Goal: Task Accomplishment & Management: Use online tool/utility

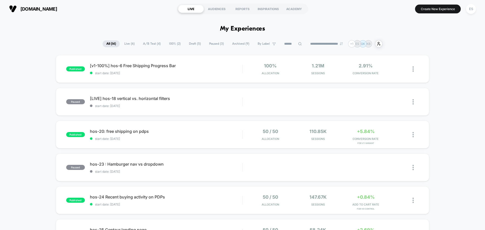
click at [471, 3] on div "ES" at bounding box center [471, 9] width 13 height 13
click at [472, 9] on div "ES" at bounding box center [471, 9] width 10 height 10
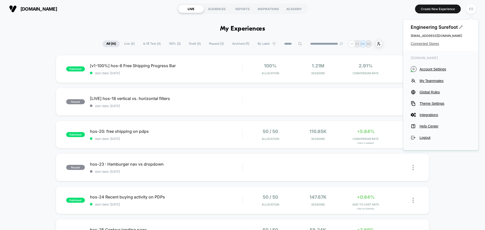
click at [423, 42] on span "Connected Stores" at bounding box center [441, 44] width 60 height 4
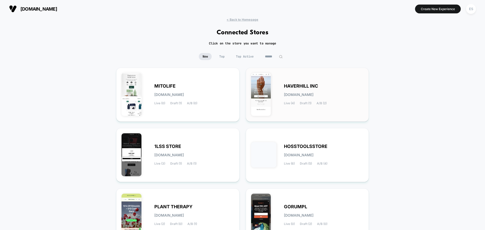
click at [295, 89] on div "HAVERHILL INC [DOMAIN_NAME] Live (4) Draft (1) A/B (2)" at bounding box center [324, 94] width 80 height 21
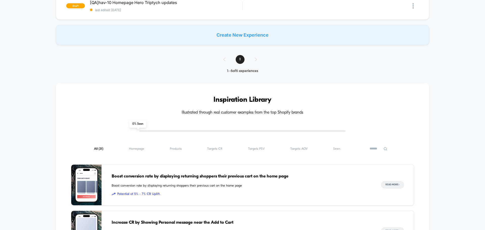
scroll to position [152, 0]
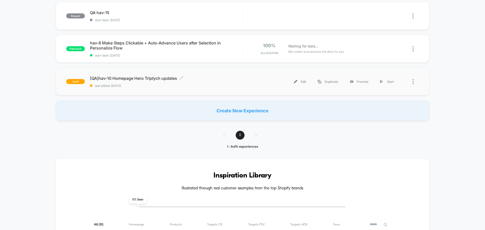
click at [137, 82] on div "[QA]hav-10 Homepage Hero Triptych updates Click to edit experience details Clic…" at bounding box center [166, 82] width 152 height 12
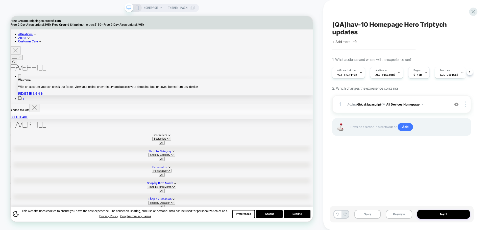
scroll to position [0, 1]
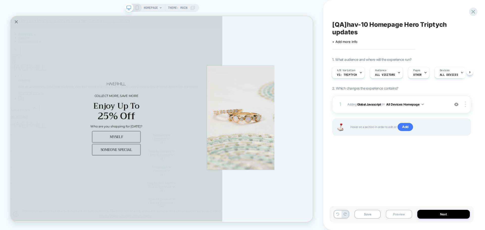
click at [406, 218] on button "Preview" at bounding box center [399, 214] width 26 height 9
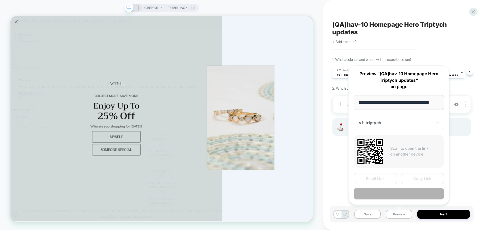
scroll to position [0, 3]
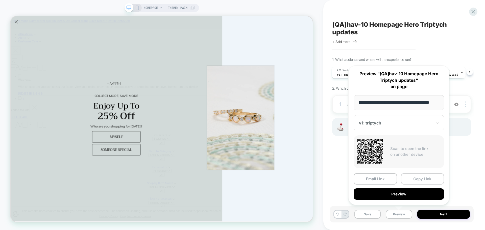
click at [424, 176] on button "Copy Link" at bounding box center [422, 178] width 43 height 11
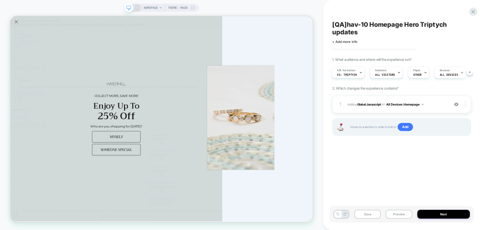
click at [397, 206] on div "Save Preview Next" at bounding box center [402, 214] width 144 height 16
click at [396, 213] on button "Preview" at bounding box center [399, 214] width 26 height 9
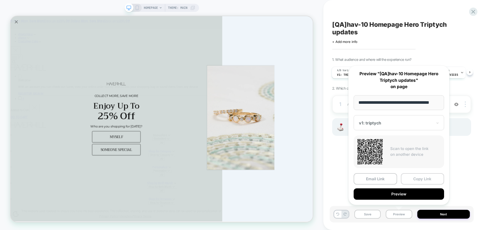
click at [426, 184] on button "Copy Link" at bounding box center [422, 178] width 43 height 11
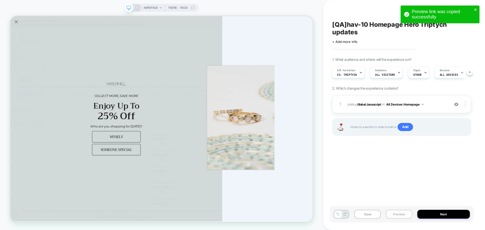
click at [397, 210] on button "Preview" at bounding box center [399, 214] width 26 height 9
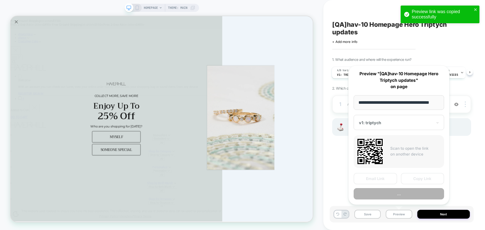
scroll to position [0, 3]
click at [412, 175] on button "Copy Link" at bounding box center [422, 178] width 43 height 11
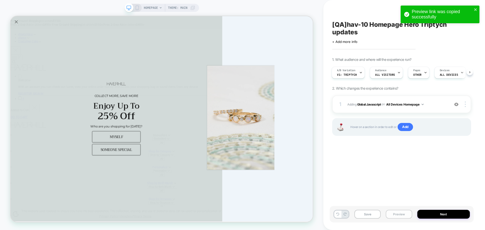
click at [404, 218] on button "Preview" at bounding box center [399, 214] width 26 height 9
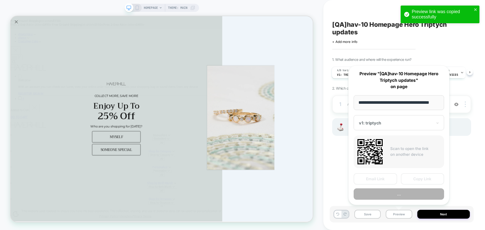
click at [425, 180] on button "Copy Link" at bounding box center [422, 178] width 43 height 11
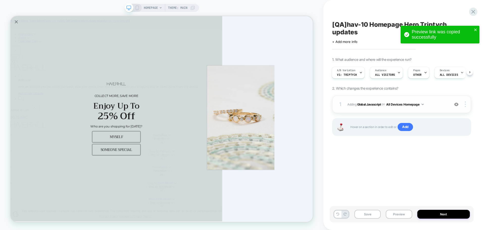
click at [374, 107] on span "Adding Global Javascript on All Devices Homepage" at bounding box center [397, 104] width 100 height 6
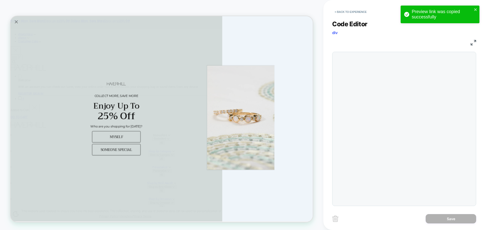
click at [378, 100] on div at bounding box center [404, 129] width 144 height 154
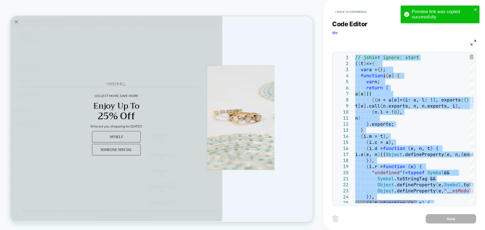
type textarea "**********"
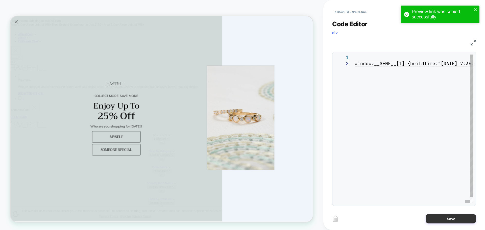
click at [446, 222] on button "Save" at bounding box center [451, 218] width 51 height 9
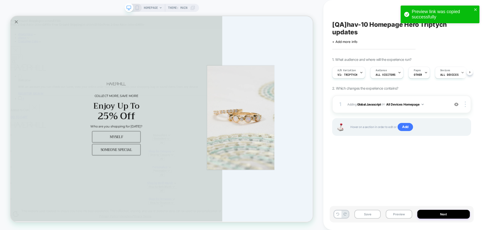
scroll to position [0, 0]
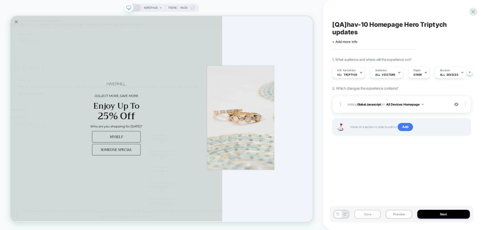
click at [359, 213] on button "Save" at bounding box center [367, 214] width 26 height 9
click at [394, 214] on button "Preview" at bounding box center [399, 214] width 26 height 9
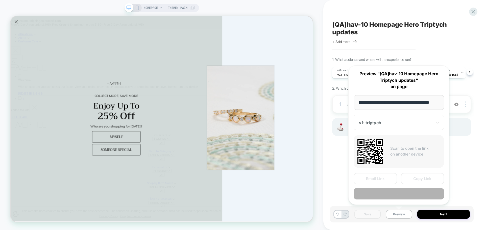
scroll to position [0, 3]
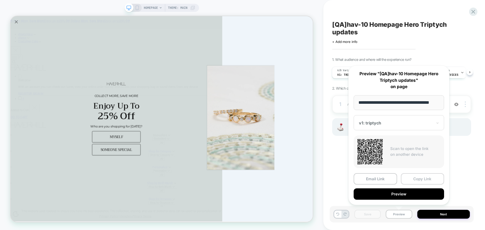
click at [415, 180] on button "Copy Link" at bounding box center [422, 178] width 43 height 11
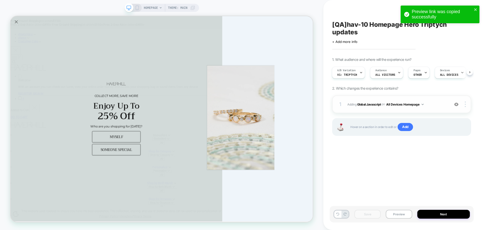
click at [361, 108] on div "1 Adding Global Javascript on All Devices Homepage Add Before Add After Target …" at bounding box center [401, 105] width 139 height 18
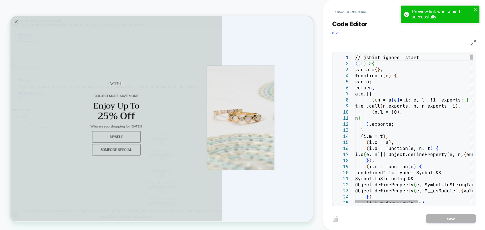
drag, startPoint x: 396, startPoint y: 93, endPoint x: 392, endPoint y: 106, distance: 13.4
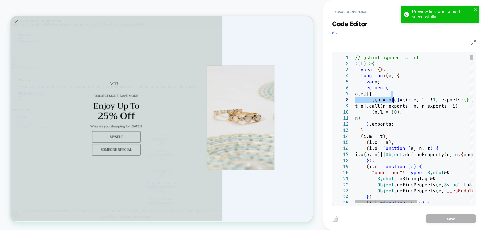
scroll to position [0, 0]
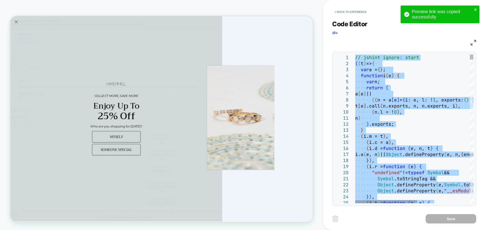
type textarea "**********"
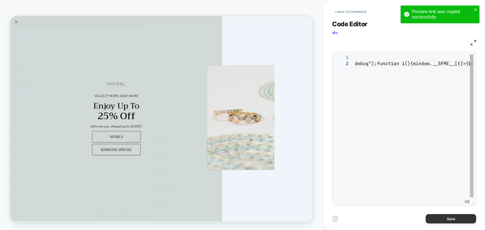
click at [456, 222] on button "Save" at bounding box center [451, 218] width 51 height 9
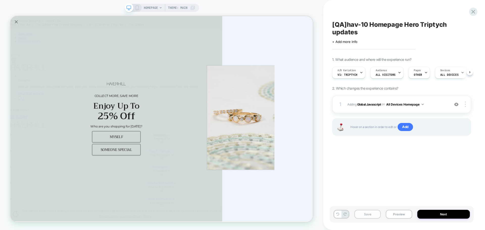
click at [371, 217] on button "Save" at bounding box center [367, 214] width 26 height 9
drag, startPoint x: 371, startPoint y: 217, endPoint x: 402, endPoint y: 215, distance: 30.9
click at [372, 216] on button "Save" at bounding box center [367, 214] width 26 height 9
drag, startPoint x: 405, startPoint y: 215, endPoint x: 406, endPoint y: 203, distance: 11.9
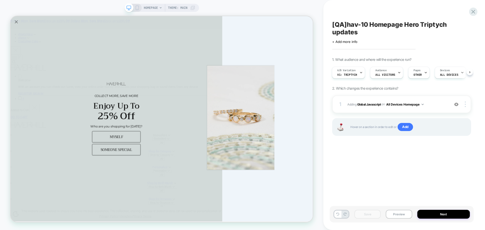
click at [405, 215] on button "Preview" at bounding box center [399, 214] width 26 height 9
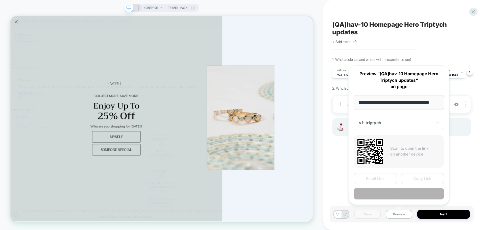
scroll to position [0, 3]
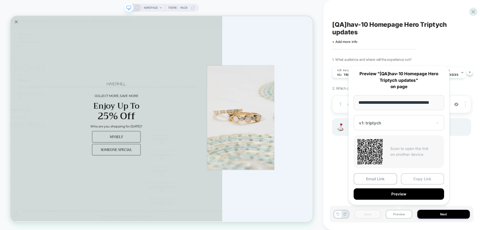
click at [419, 176] on button "Copy Link" at bounding box center [422, 178] width 43 height 11
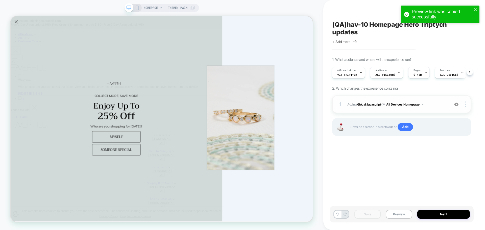
click at [369, 101] on span "Adding Global Javascript on All Devices Homepage" at bounding box center [397, 104] width 100 height 6
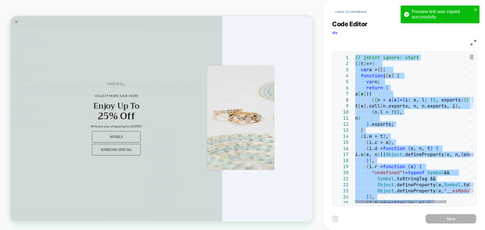
type textarea "**********"
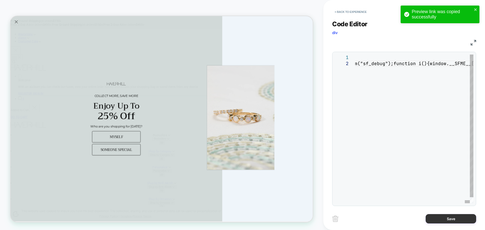
click at [444, 214] on button "Save" at bounding box center [451, 218] width 51 height 9
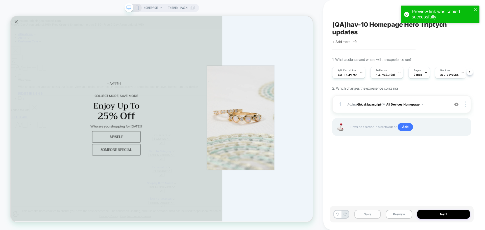
click at [369, 214] on button "Save" at bounding box center [367, 214] width 26 height 9
click at [397, 213] on button "Preview" at bounding box center [399, 214] width 26 height 9
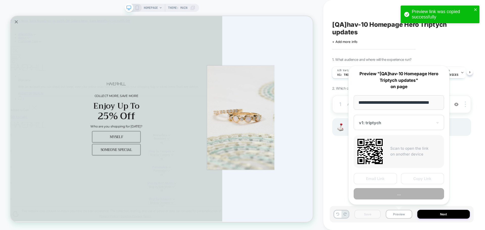
scroll to position [0, 3]
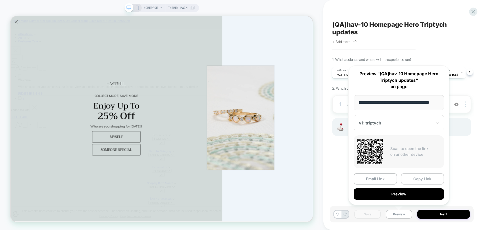
click at [419, 180] on button "Copy Link" at bounding box center [422, 178] width 43 height 11
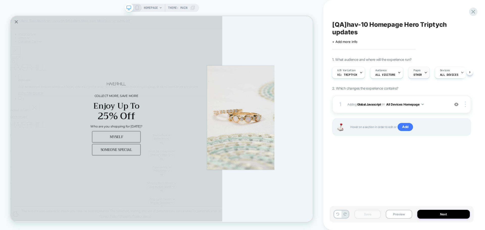
click at [417, 72] on span "Pages" at bounding box center [417, 71] width 7 height 4
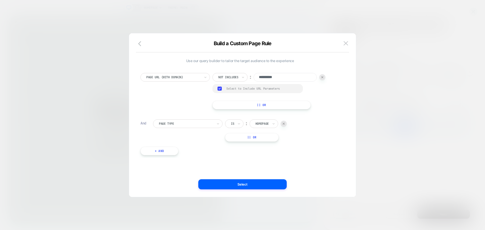
click at [413, 151] on div at bounding box center [242, 115] width 485 height 230
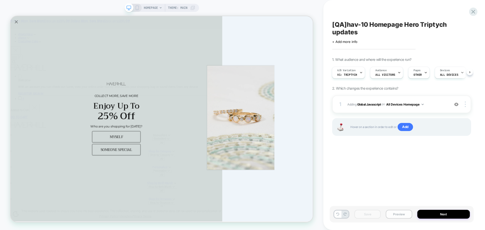
click at [408, 213] on button "Preview" at bounding box center [399, 214] width 26 height 9
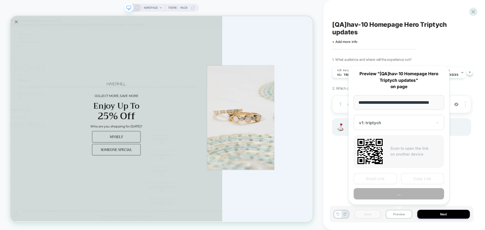
scroll to position [0, 3]
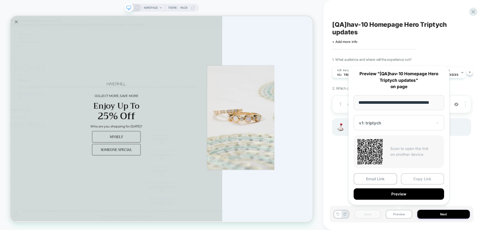
click at [422, 181] on button "Copy Link" at bounding box center [422, 178] width 43 height 11
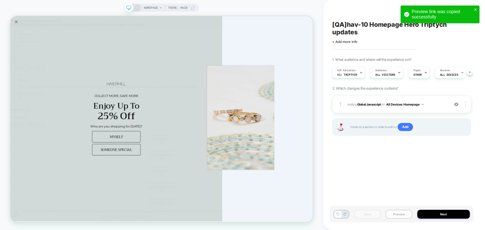
click at [405, 218] on button "Preview" at bounding box center [399, 214] width 26 height 9
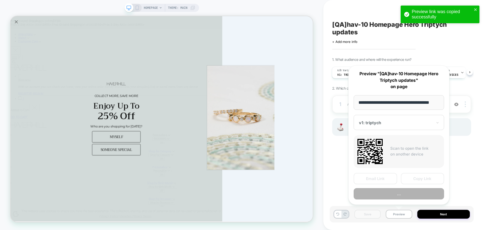
scroll to position [0, 3]
click at [421, 179] on button "Copy Link" at bounding box center [422, 178] width 43 height 11
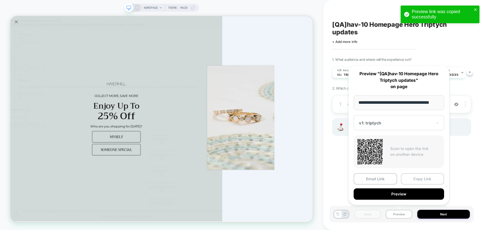
scroll to position [0, 0]
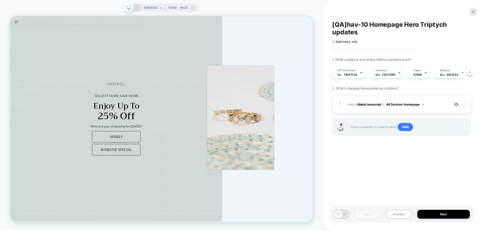
click at [401, 209] on div "Save Preview Next" at bounding box center [402, 214] width 144 height 16
click at [400, 215] on button "Preview" at bounding box center [399, 214] width 26 height 9
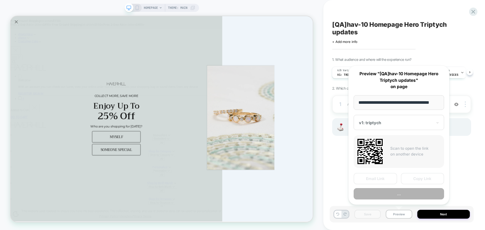
scroll to position [0, 3]
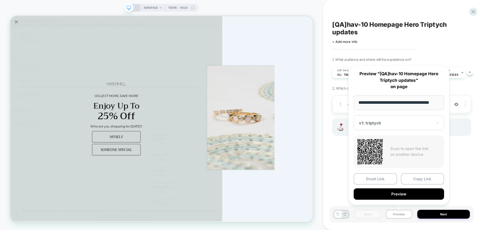
drag, startPoint x: 423, startPoint y: 179, endPoint x: 420, endPoint y: 178, distance: 2.7
click at [422, 178] on button "Copy Link" at bounding box center [422, 178] width 43 height 11
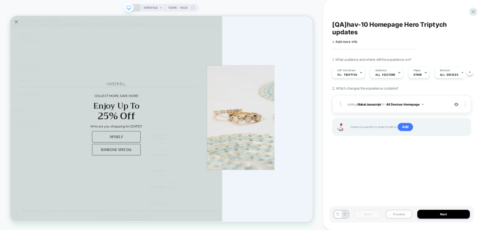
click at [391, 217] on button "Preview" at bounding box center [399, 214] width 26 height 9
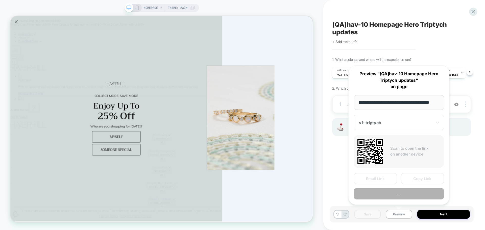
scroll to position [0, 3]
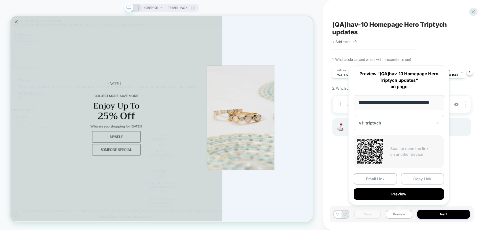
click at [425, 183] on button "Copy Link" at bounding box center [422, 178] width 43 height 11
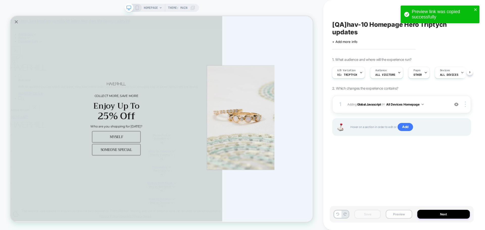
click at [410, 216] on button "Preview" at bounding box center [399, 214] width 26 height 9
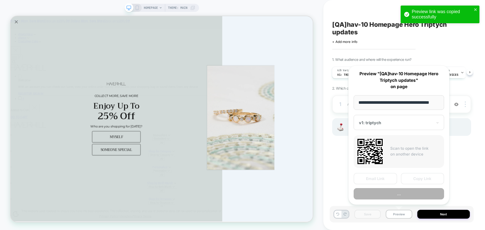
scroll to position [0, 3]
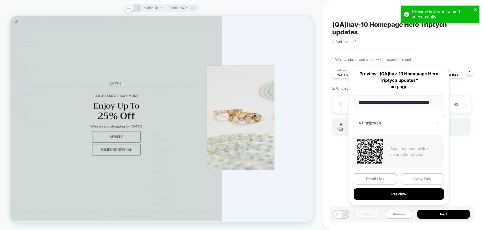
click at [407, 179] on button "Copy Link" at bounding box center [422, 178] width 43 height 11
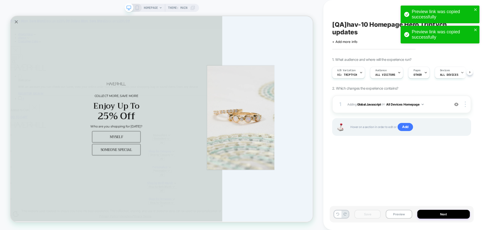
click at [411, 209] on div "Save Preview Next" at bounding box center [402, 214] width 144 height 16
click at [407, 212] on button "Preview" at bounding box center [399, 214] width 26 height 9
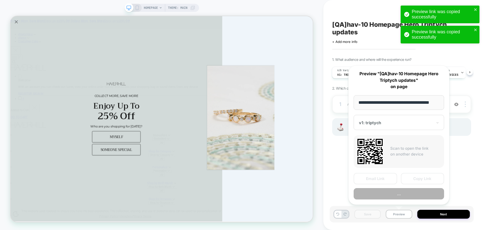
scroll to position [0, 3]
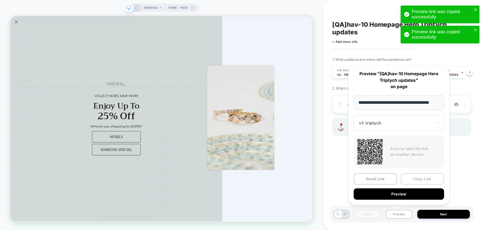
click at [429, 181] on button "Copy Link" at bounding box center [422, 178] width 43 height 11
